Goal: Information Seeking & Learning: Learn about a topic

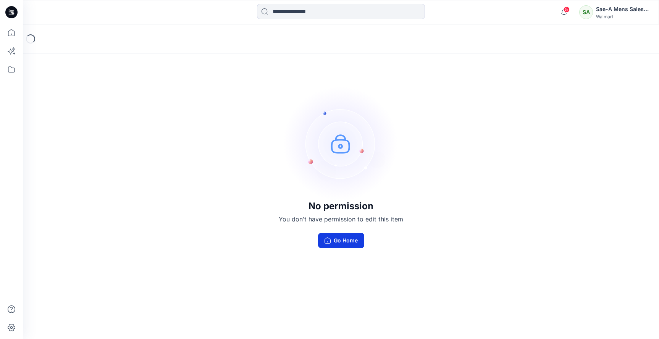
click at [351, 242] on button "Go Home" at bounding box center [341, 240] width 46 height 15
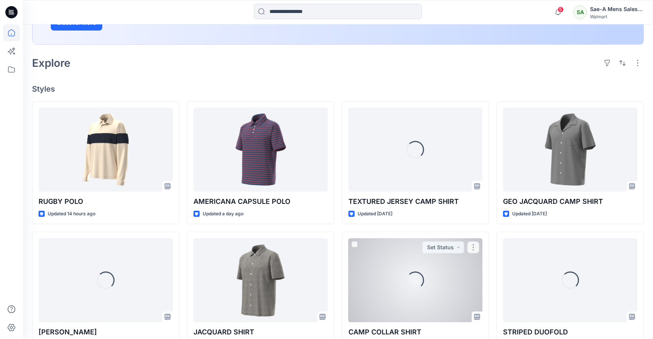
scroll to position [153, 0]
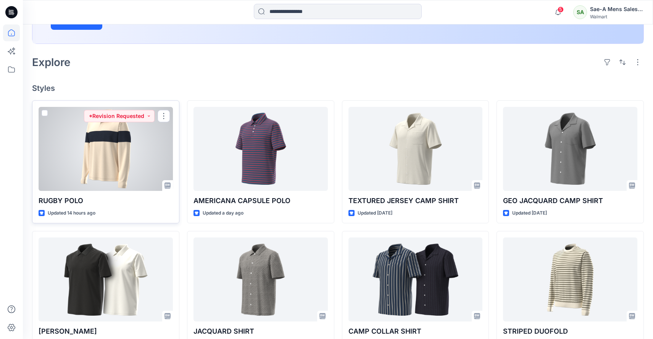
click at [124, 144] on div at bounding box center [106, 149] width 134 height 84
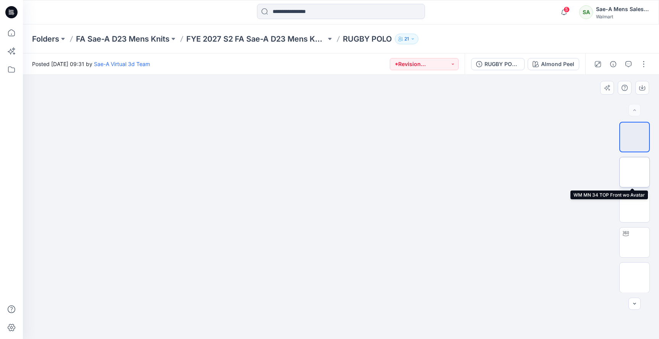
click at [634, 172] on img at bounding box center [634, 172] width 0 height 0
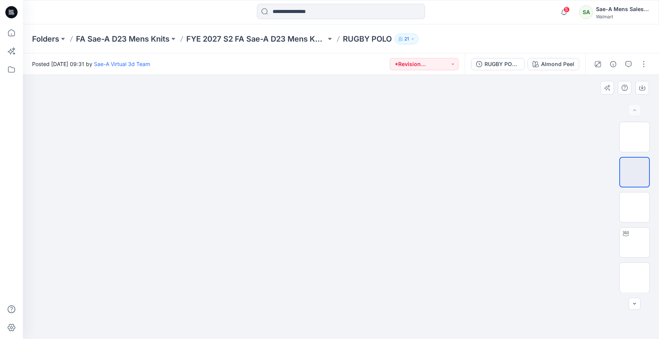
drag, startPoint x: 364, startPoint y: 98, endPoint x: 348, endPoint y: 205, distance: 108.0
click at [348, 75] on img at bounding box center [341, 75] width 350 height 0
click at [634, 207] on img at bounding box center [634, 207] width 0 height 0
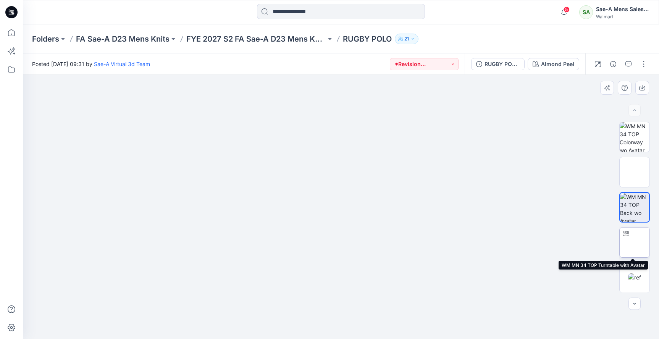
click at [634, 242] on img at bounding box center [634, 242] width 0 height 0
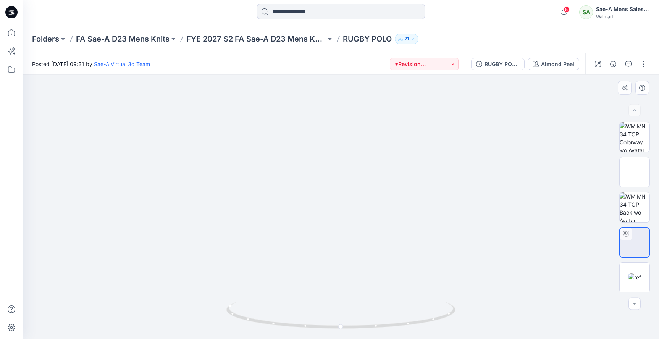
drag, startPoint x: 342, startPoint y: 130, endPoint x: 332, endPoint y: 277, distance: 146.9
click at [332, 34] on img at bounding box center [337, 34] width 642 height 0
click at [636, 274] on img at bounding box center [634, 277] width 13 height 8
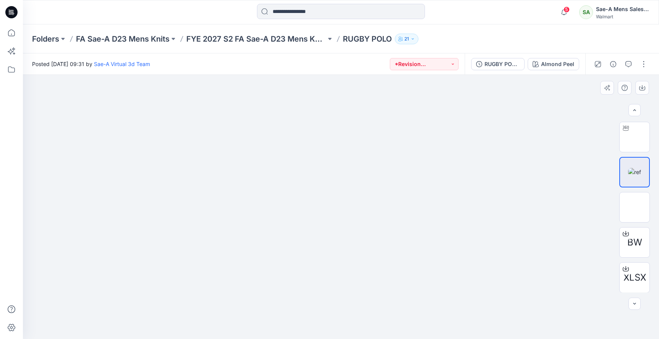
scroll to position [106, 0]
click at [634, 207] on img at bounding box center [634, 207] width 0 height 0
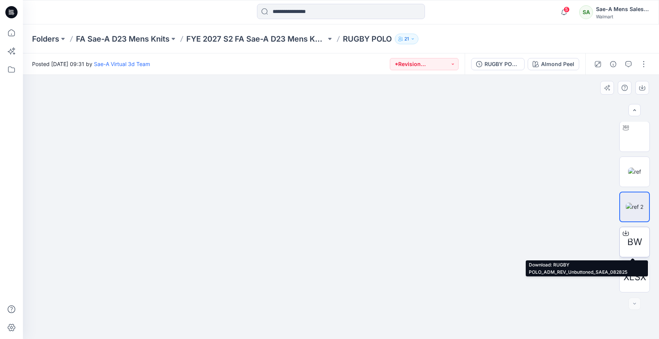
click at [630, 239] on span "BW" at bounding box center [634, 242] width 15 height 14
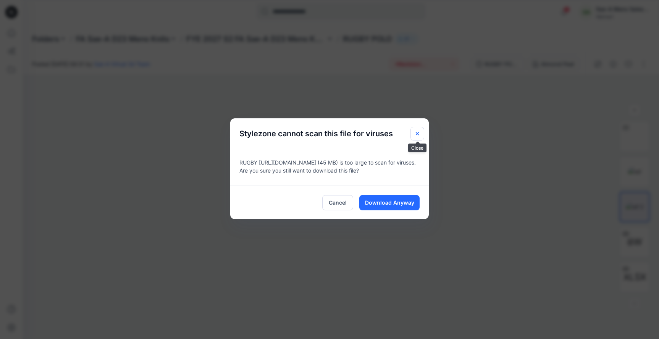
click at [418, 135] on icon "Close" at bounding box center [416, 133] width 3 height 3
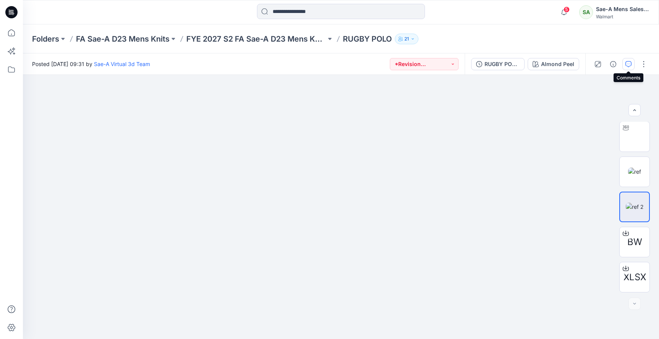
click at [625, 62] on button "button" at bounding box center [628, 64] width 12 height 12
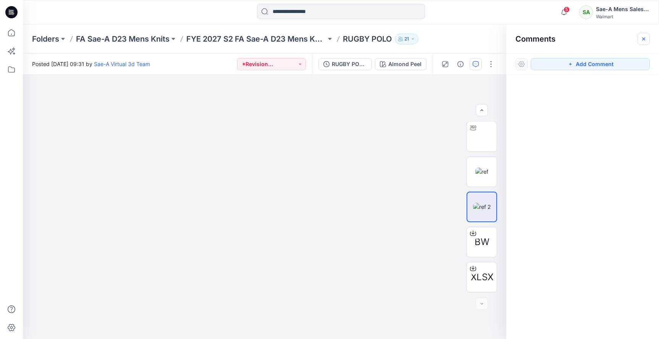
click at [647, 42] on button "button" at bounding box center [643, 39] width 12 height 12
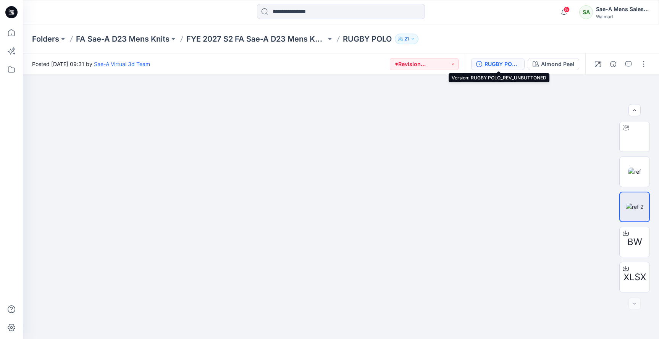
click at [500, 66] on div "RUGBY POLO_REV_UNBUTTONED" at bounding box center [501, 64] width 35 height 8
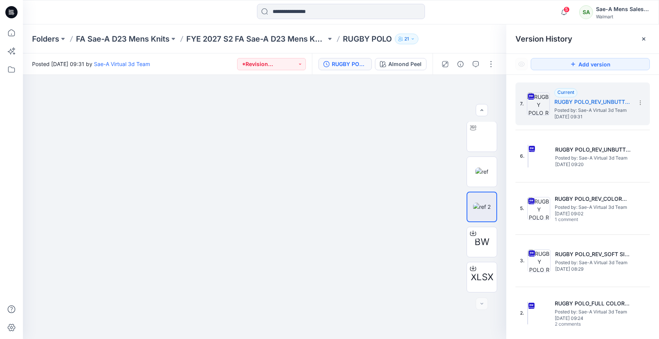
scroll to position [0, 0]
